Goal: Information Seeking & Learning: Compare options

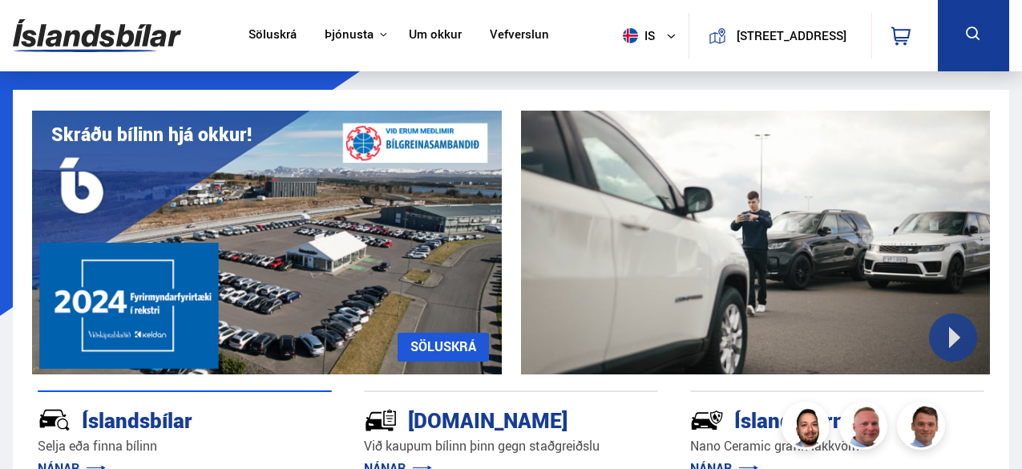
scroll to position [1687, 0]
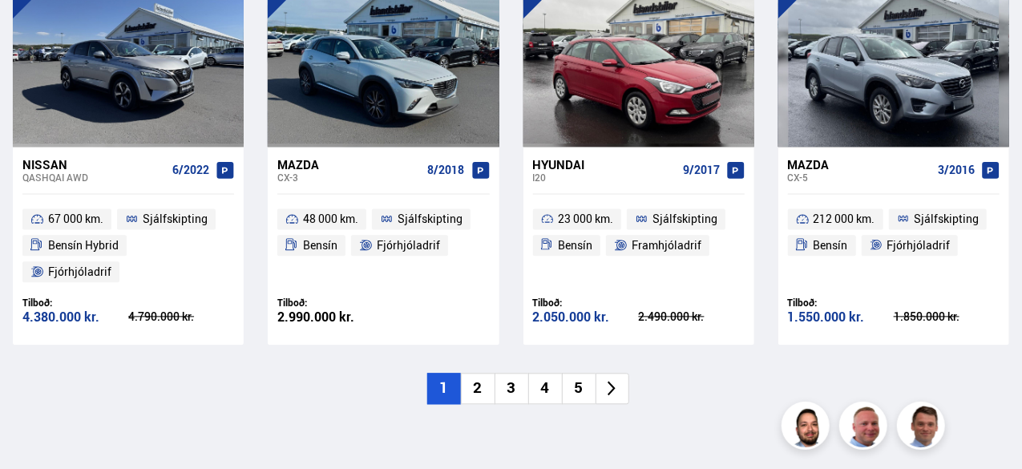
click at [480, 373] on li "2" at bounding box center [478, 388] width 34 height 31
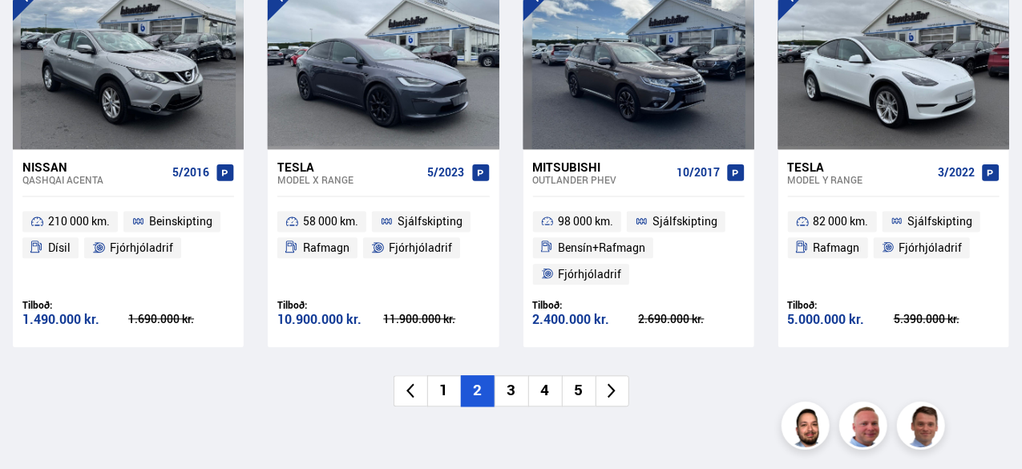
scroll to position [0, 0]
click at [515, 387] on li "3" at bounding box center [512, 390] width 34 height 31
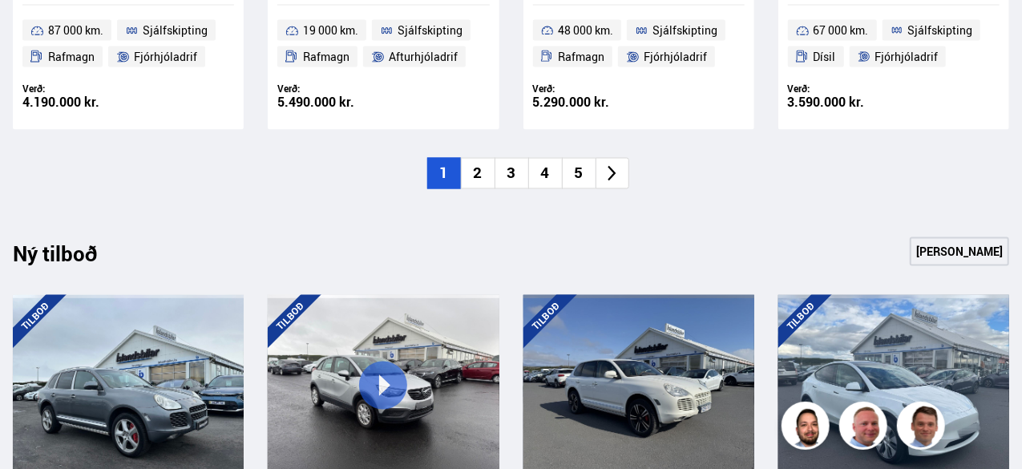
scroll to position [1379, 0]
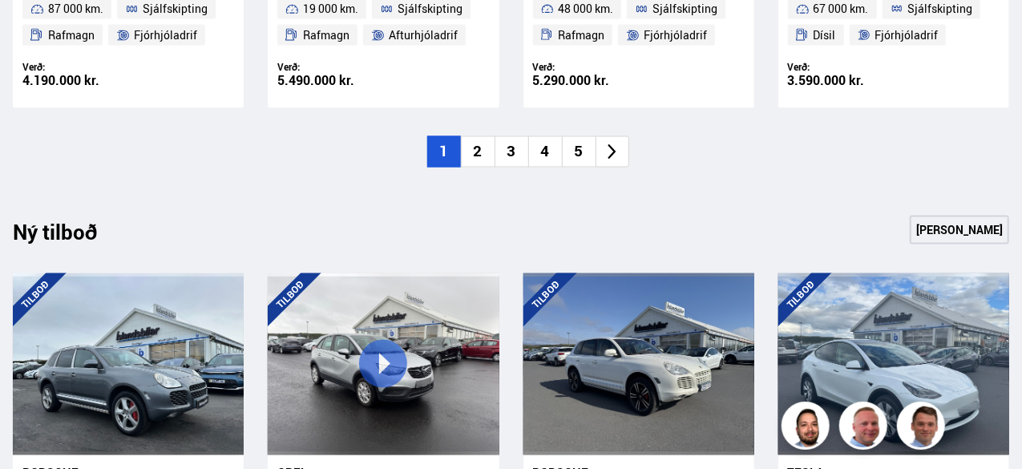
click at [509, 148] on li "3" at bounding box center [512, 151] width 34 height 31
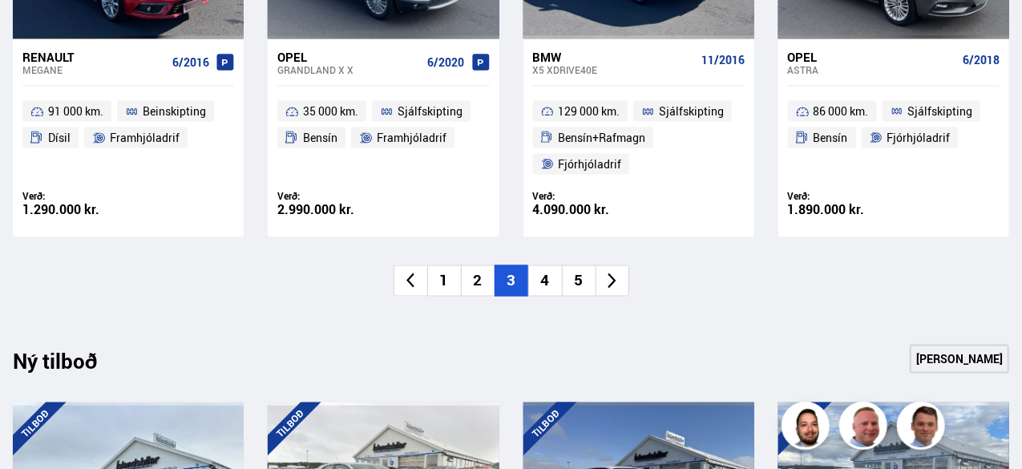
scroll to position [1313, 0]
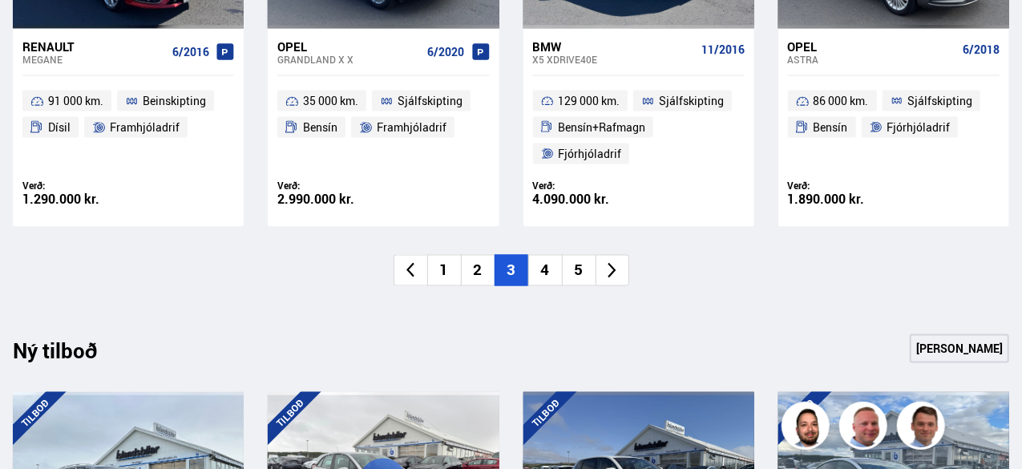
click at [546, 268] on li "4" at bounding box center [545, 270] width 34 height 31
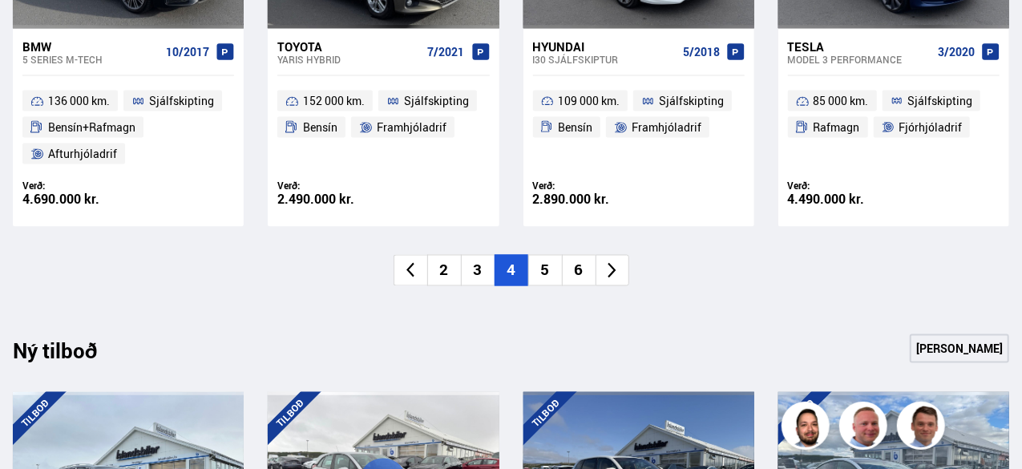
click at [543, 255] on li "5" at bounding box center [545, 270] width 34 height 31
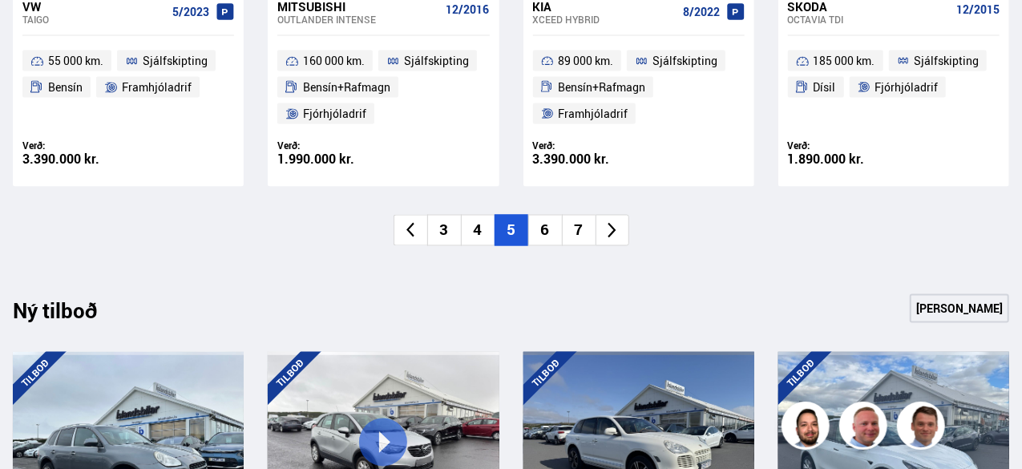
scroll to position [1381, 0]
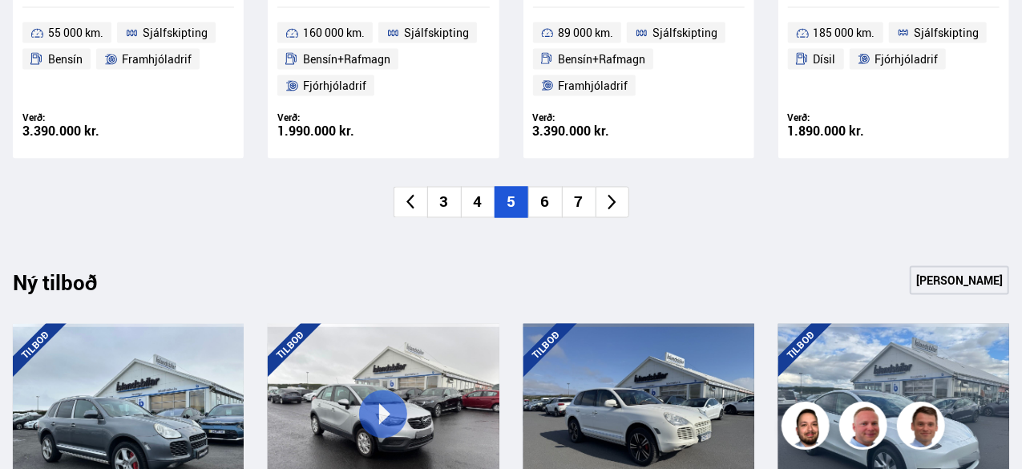
click at [540, 198] on li "6" at bounding box center [545, 202] width 34 height 31
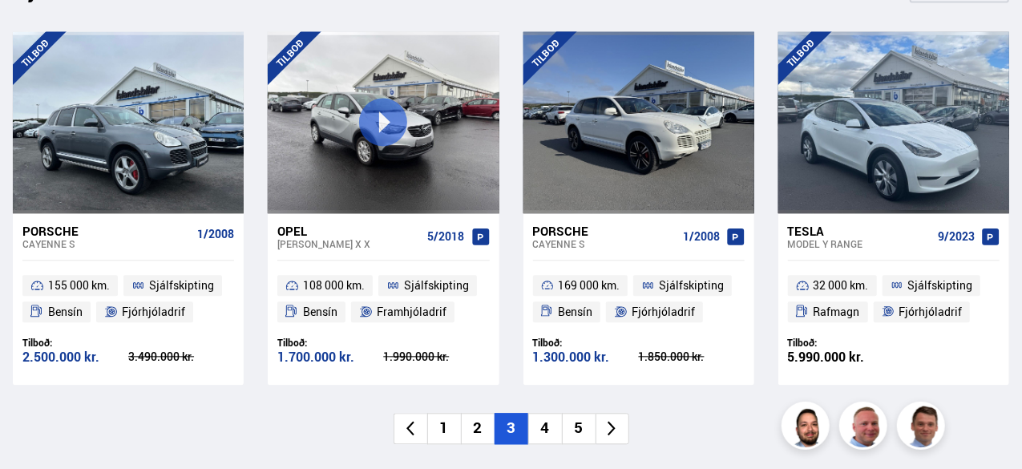
scroll to position [1670, 0]
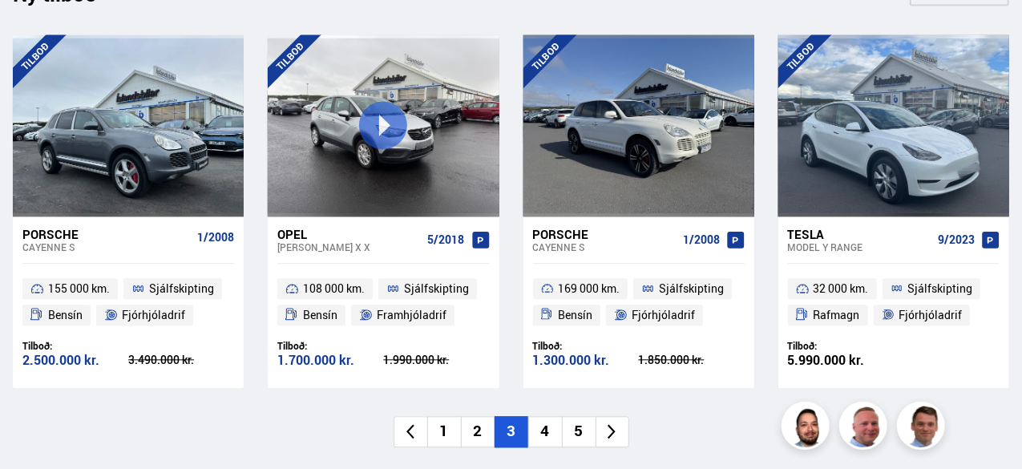
click at [547, 429] on li "4" at bounding box center [545, 431] width 34 height 31
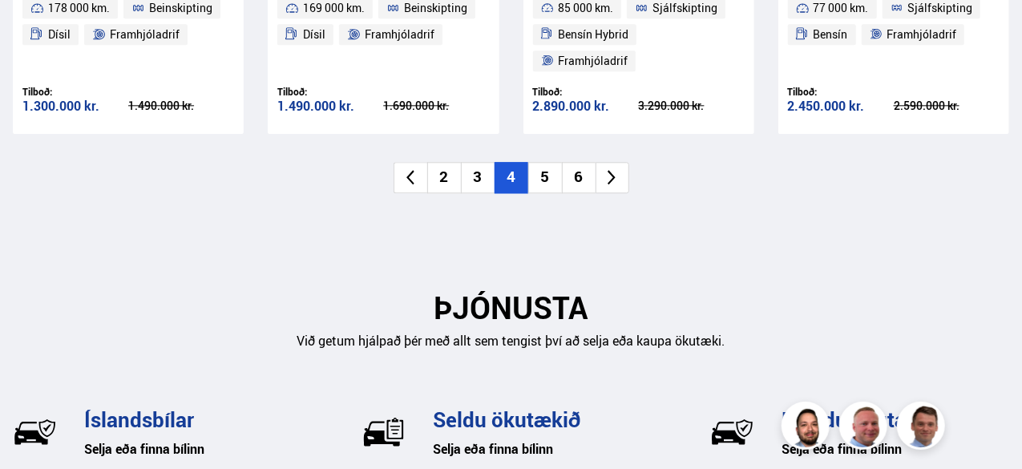
scroll to position [1725, 0]
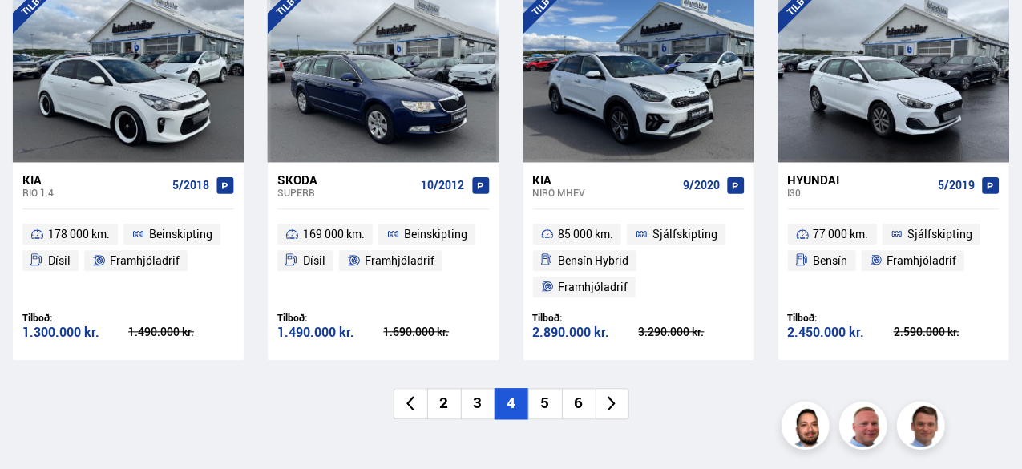
click at [526, 403] on li "4" at bounding box center [512, 403] width 34 height 31
click at [540, 403] on li "5" at bounding box center [545, 403] width 34 height 31
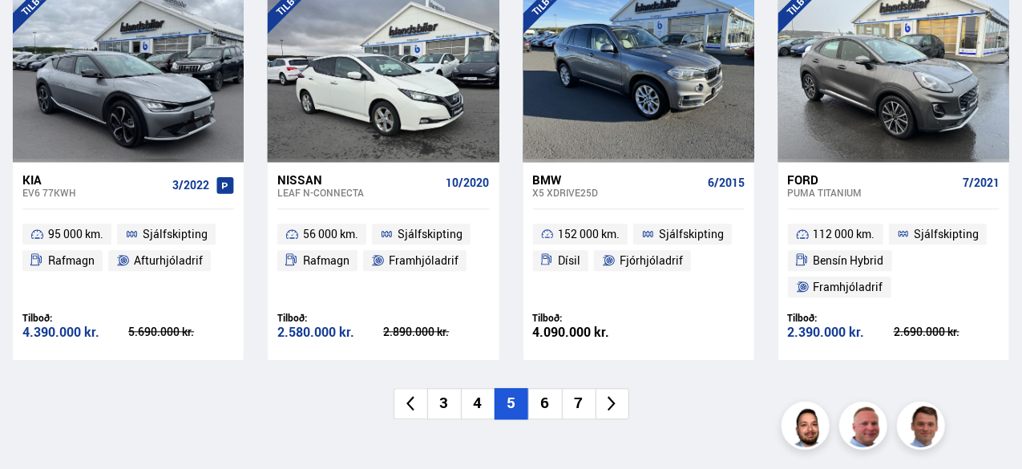
scroll to position [1729, 0]
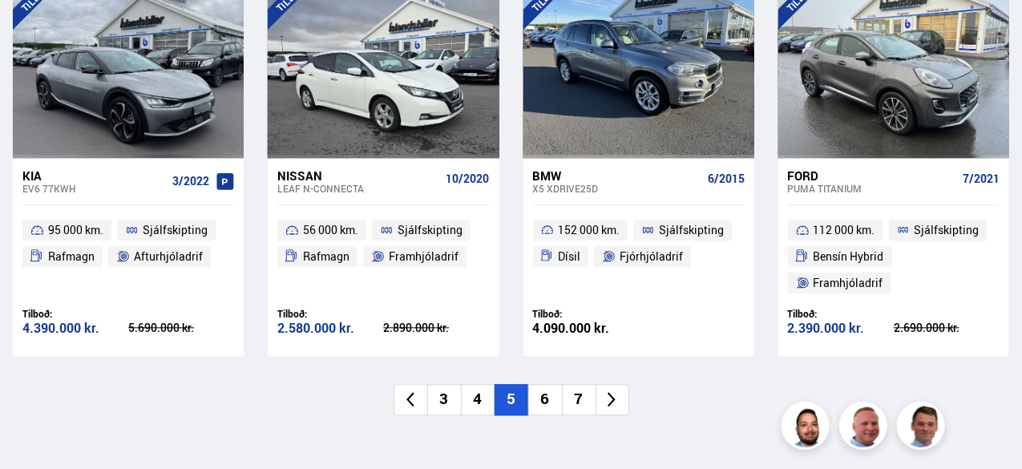
click at [546, 395] on li "6" at bounding box center [545, 399] width 34 height 31
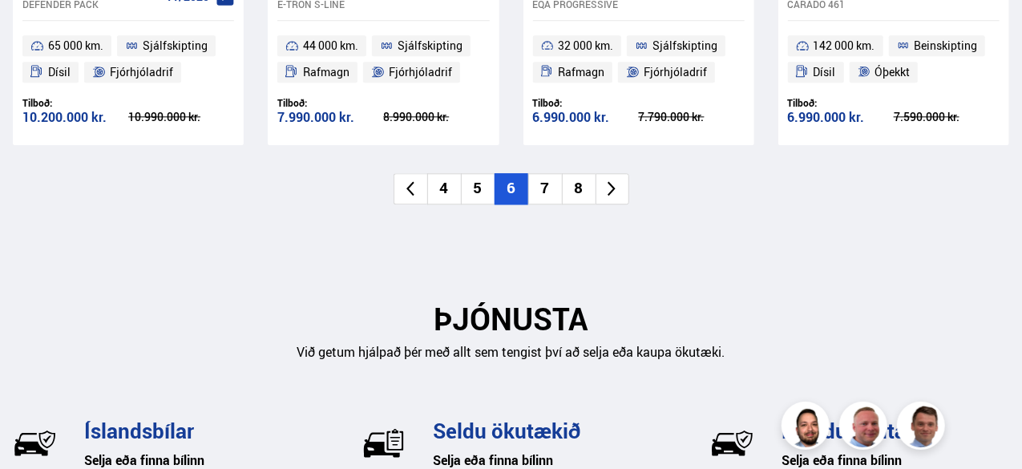
scroll to position [1909, 0]
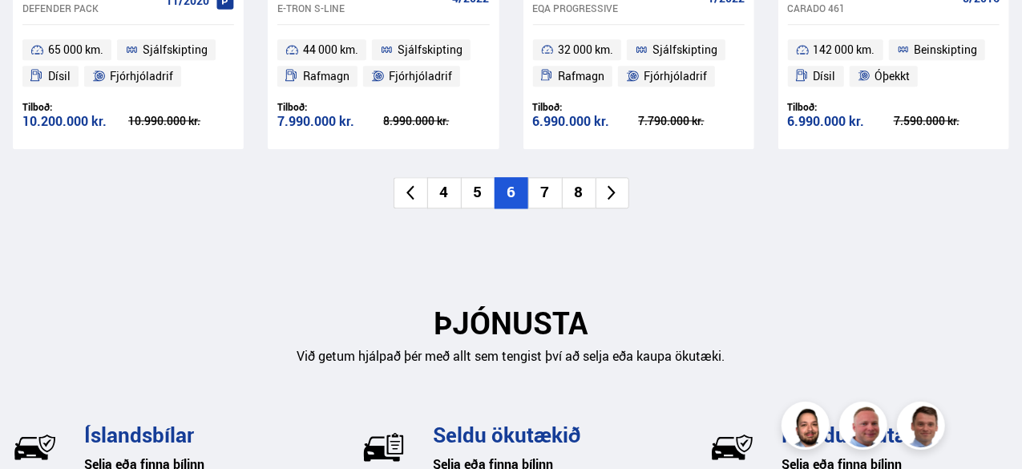
click at [546, 192] on li "7" at bounding box center [545, 192] width 34 height 31
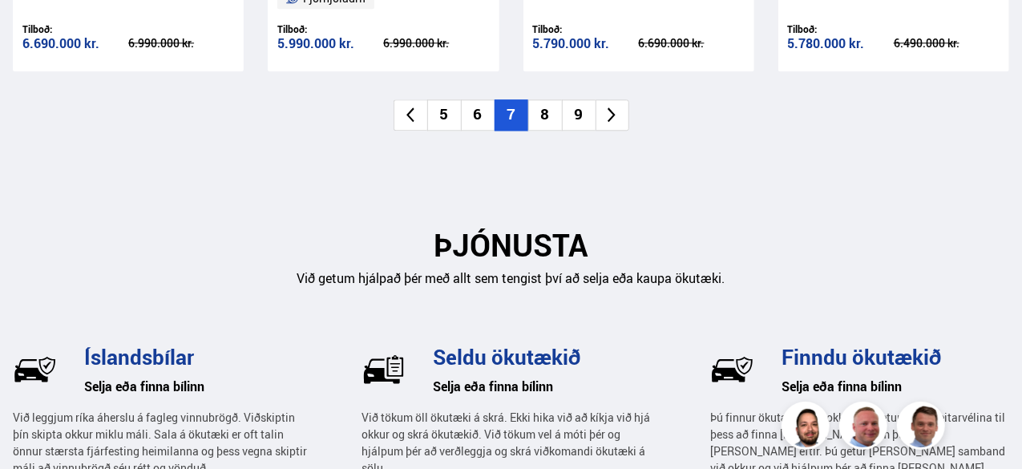
scroll to position [2005, 0]
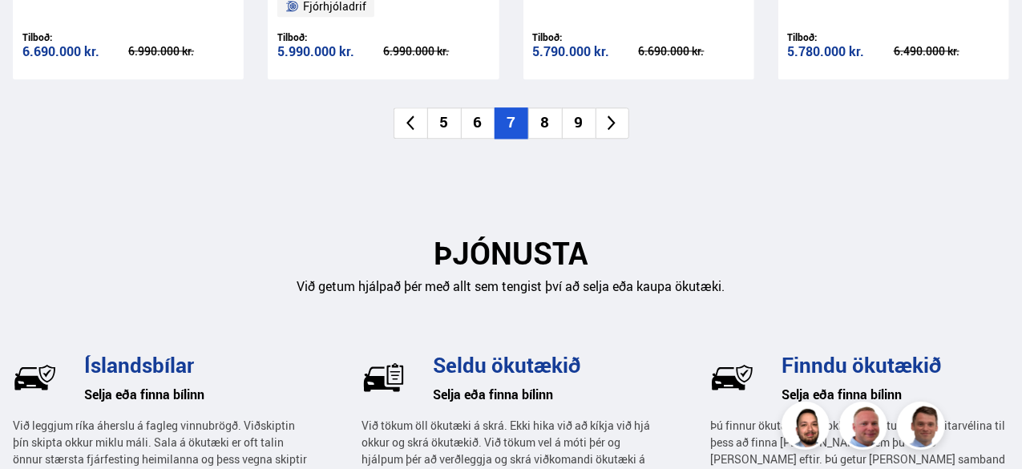
click at [540, 117] on li "8" at bounding box center [545, 122] width 34 height 31
drag, startPoint x: 1019, startPoint y: 316, endPoint x: 1025, endPoint y: 305, distance: 11.8
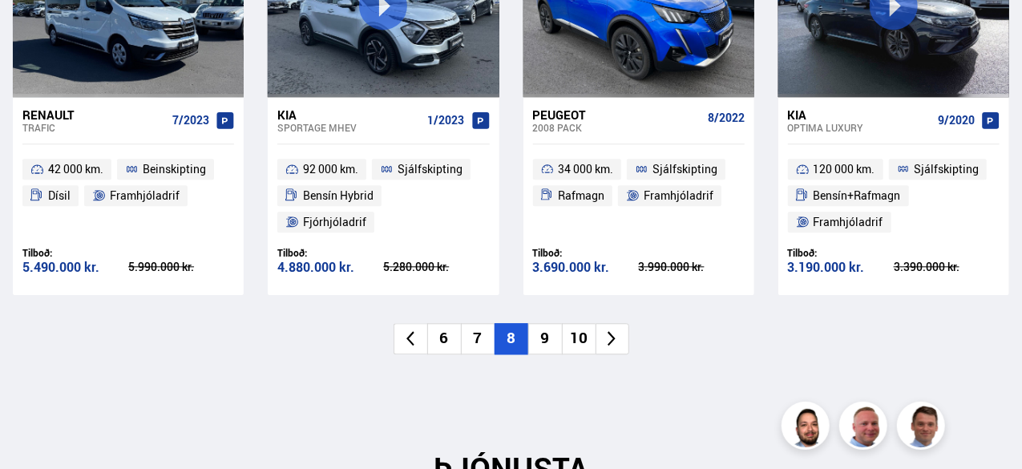
scroll to position [1826, 0]
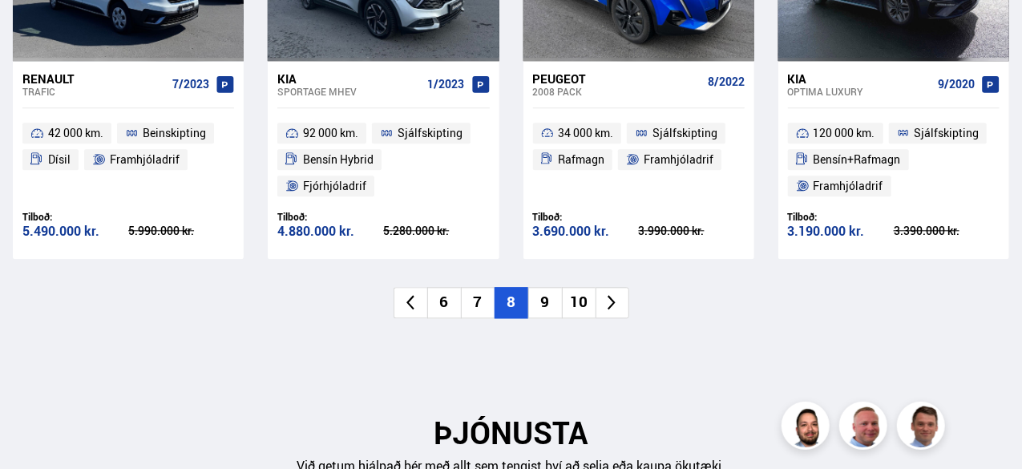
click at [542, 305] on li "9" at bounding box center [545, 302] width 34 height 31
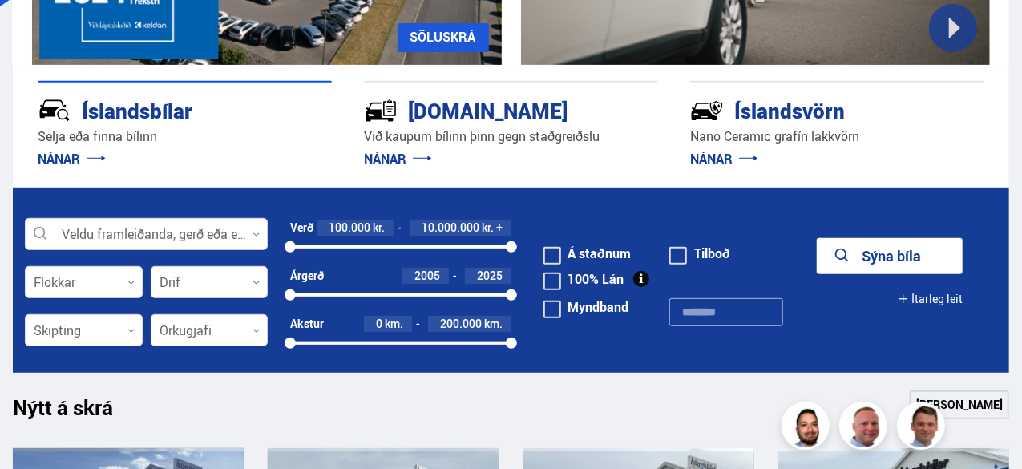
scroll to position [320, 0]
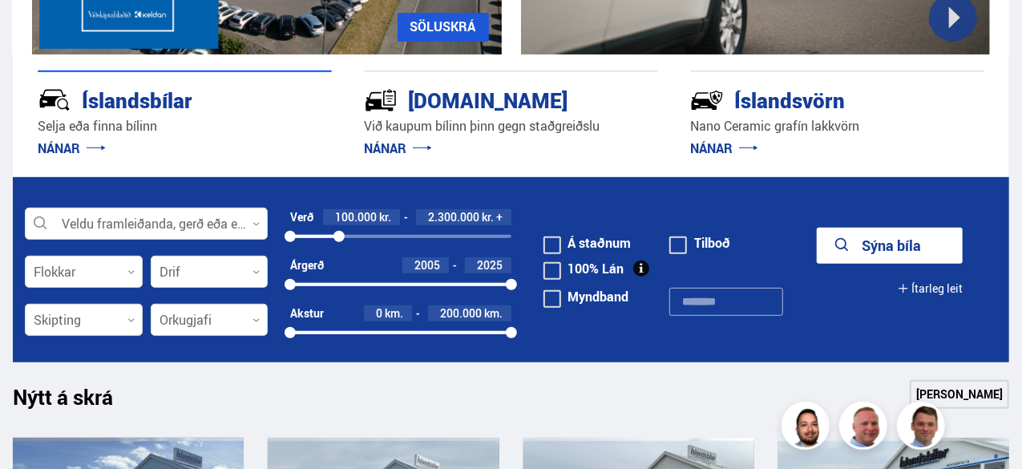
drag, startPoint x: 511, startPoint y: 233, endPoint x: 339, endPoint y: 244, distance: 171.9
click at [339, 244] on div "Verð 100.000 kr. 2.300.000 kr. + 100000 2287000" at bounding box center [400, 233] width 220 height 48
click at [548, 238] on span at bounding box center [552, 245] width 18 height 18
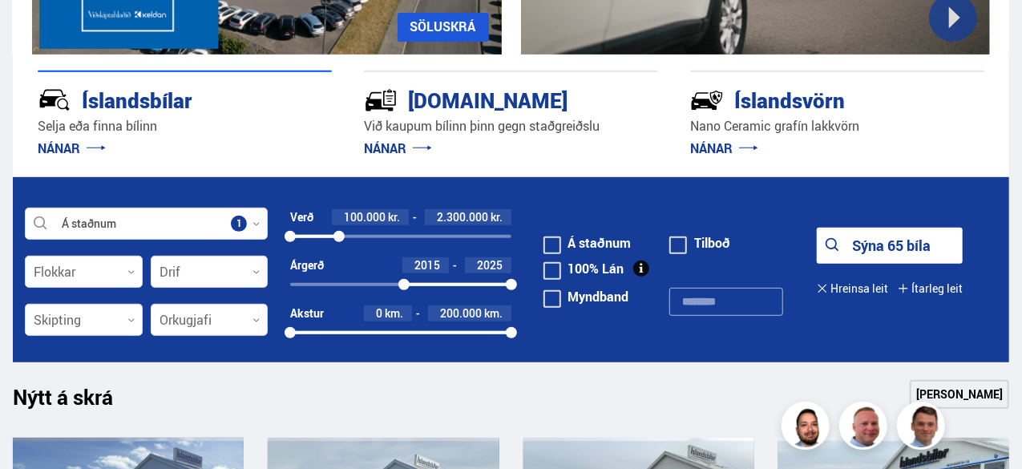
drag, startPoint x: 291, startPoint y: 281, endPoint x: 404, endPoint y: 288, distance: 113.2
click at [404, 288] on div at bounding box center [403, 284] width 11 height 11
click at [250, 275] on div at bounding box center [210, 272] width 118 height 32
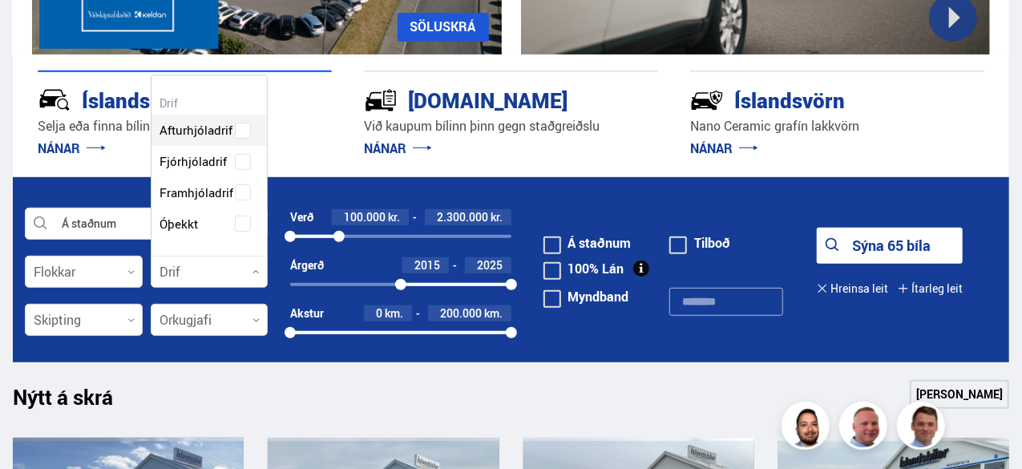
scroll to position [180, 116]
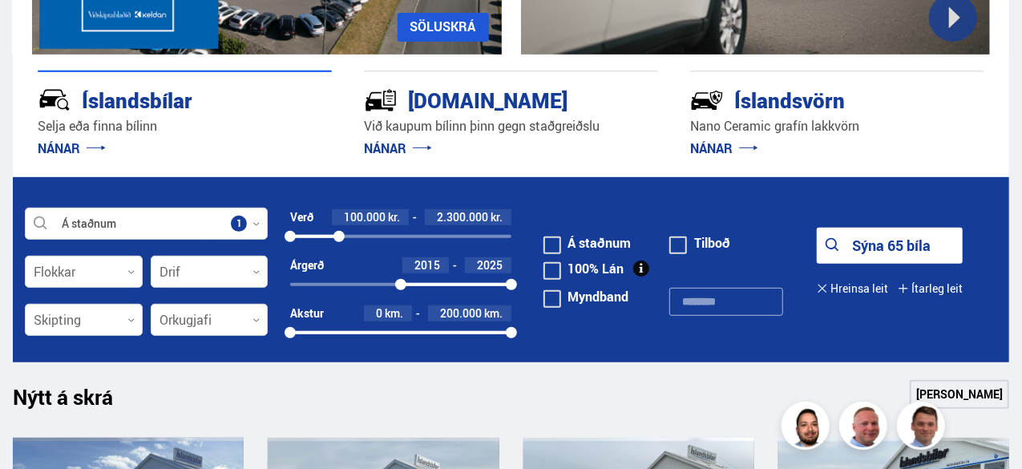
click at [583, 333] on div "Myndband" at bounding box center [606, 311] width 127 height 50
drag, startPoint x: 510, startPoint y: 328, endPoint x: 489, endPoint y: 321, distance: 21.8
click at [489, 321] on div "Akstur 0 km. 180.000 km. 0 180182" at bounding box center [400, 322] width 220 height 34
click at [851, 246] on button "Sýna 37 bíla" at bounding box center [890, 246] width 146 height 36
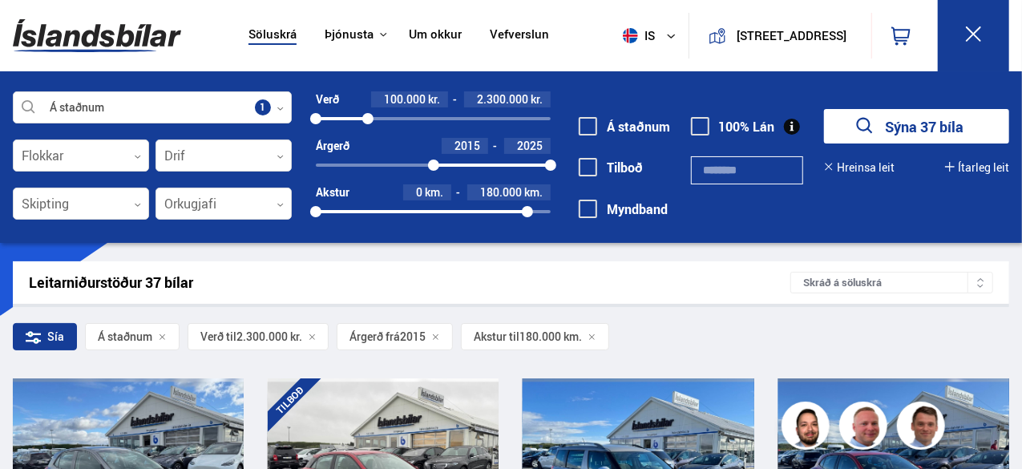
drag, startPoint x: 1019, startPoint y: 45, endPoint x: 1019, endPoint y: 82, distance: 36.9
click at [1019, 82] on div "Söluskrá Þjónusta Íslandsbílar [DOMAIN_NAME] Íslandsvörn Leiðbeiningar Um okkur…" at bounding box center [511, 121] width 1022 height 243
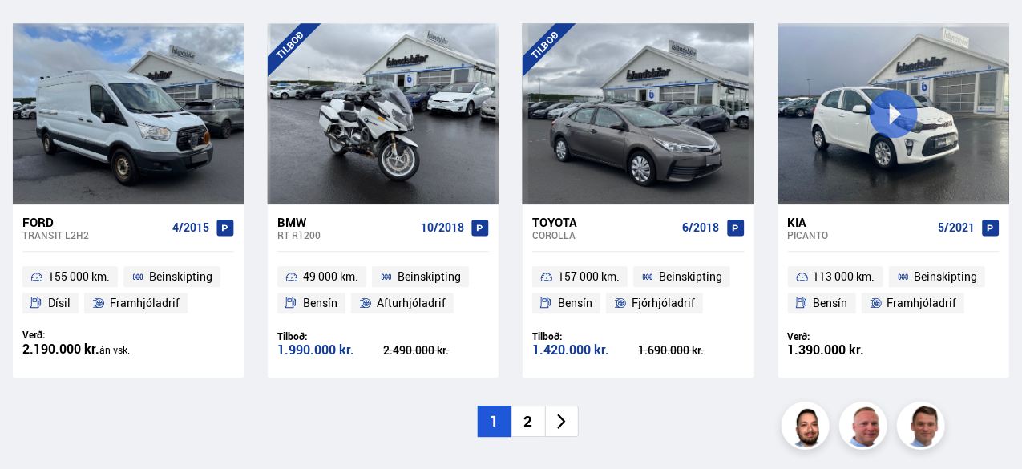
scroll to position [2586, 0]
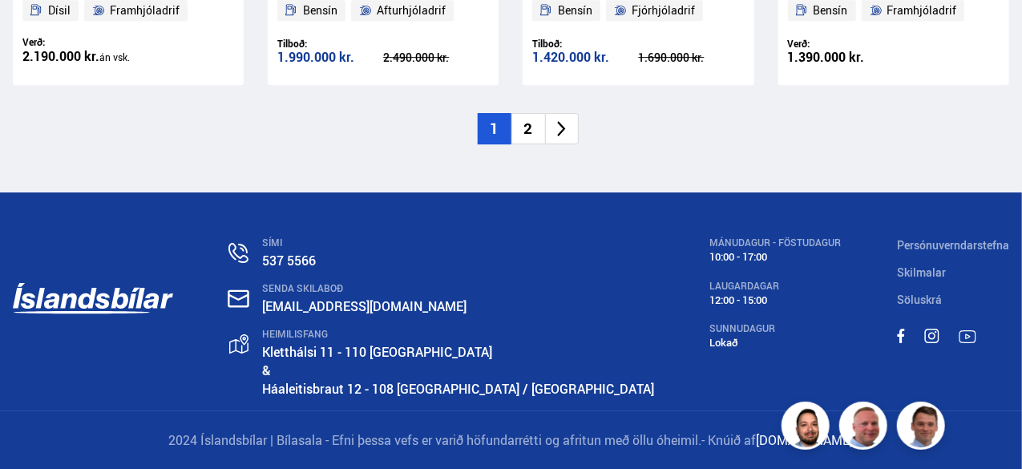
click at [527, 131] on li "2" at bounding box center [528, 128] width 34 height 31
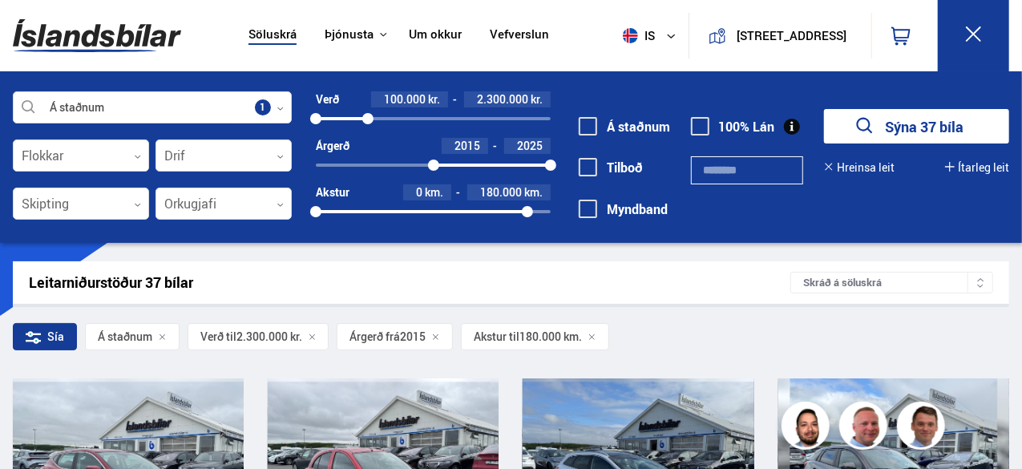
click at [970, 35] on icon at bounding box center [973, 34] width 20 height 20
